Goal: Subscribe to service/newsletter

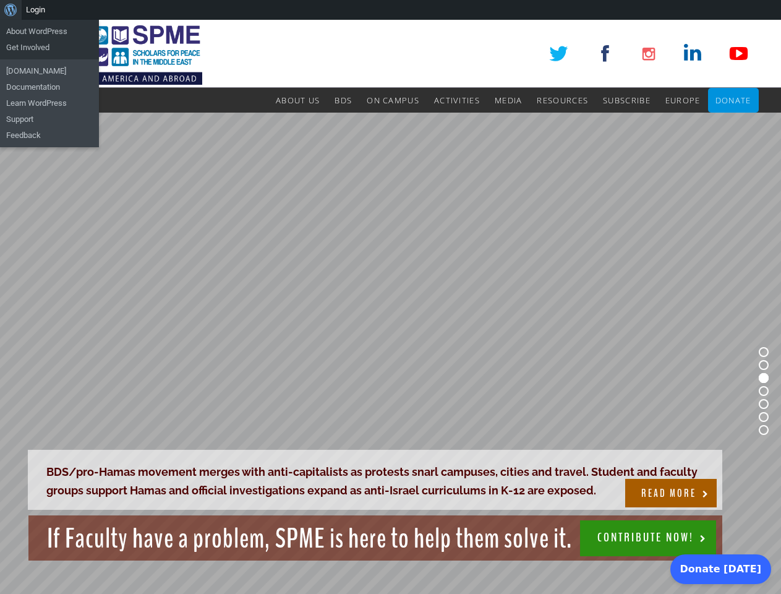
click at [390, 307] on rs-slide "BDS/pro-Hamas movement merges with anti-capitalists as protests snarl campuses,…" at bounding box center [390, 391] width 781 height 557
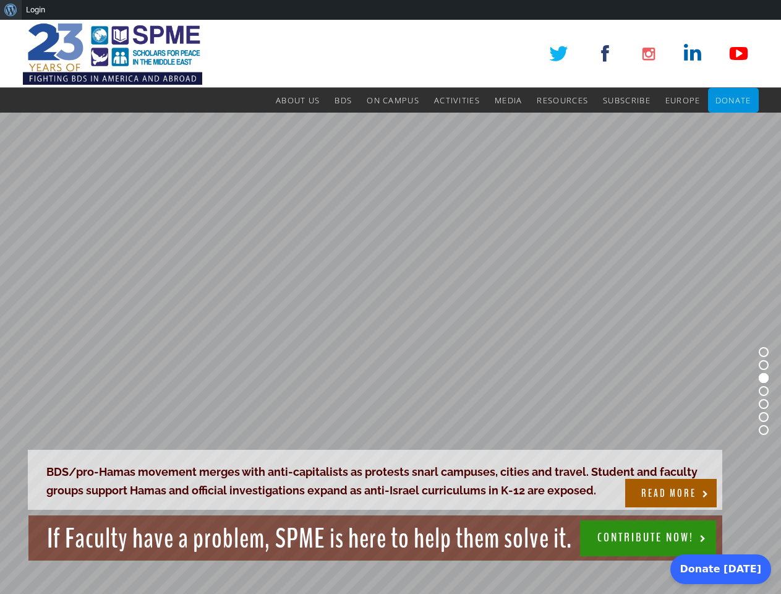
click at [390, 10] on div "About WordPress About WordPress Get Involved [DOMAIN_NAME] Documentation Learn …" at bounding box center [390, 10] width 781 height 20
click at [390, 307] on rs-slide "BDS/pro-Hamas movement merges with anti-capitalists as protests snarl campuses,…" at bounding box center [390, 391] width 781 height 557
click at [390, 353] on rs-slide "BDS/pro-Hamas movement merges with anti-capitalists as protests snarl campuses,…" at bounding box center [390, 391] width 781 height 557
